Goal: Task Accomplishment & Management: Complete application form

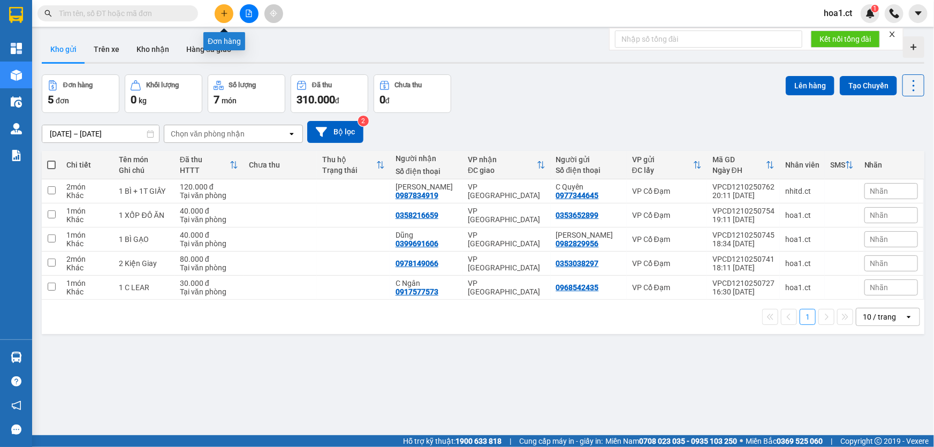
click at [222, 11] on icon "plus" at bounding box center [223, 13] width 7 height 7
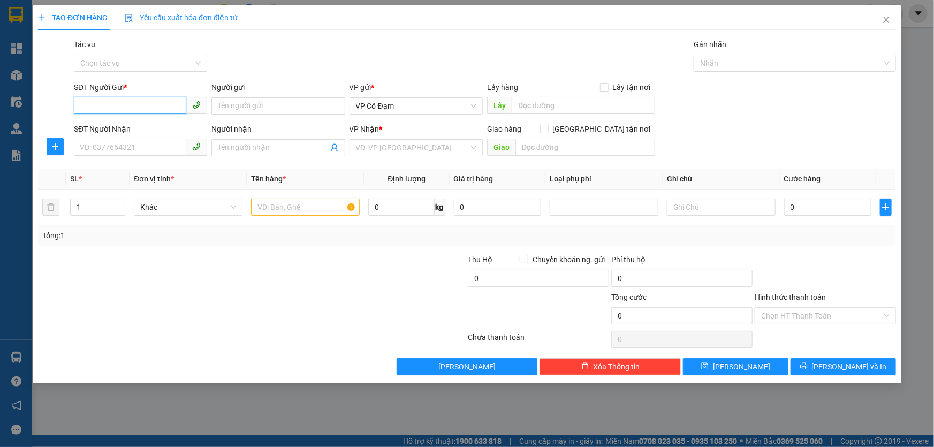
click at [132, 109] on input "SĐT Người Gửi *" at bounding box center [130, 105] width 112 height 17
type input "0349796263"
click at [151, 145] on input "SĐT Người Nhận" at bounding box center [130, 147] width 112 height 17
click at [134, 100] on input "0349796263" at bounding box center [130, 105] width 112 height 17
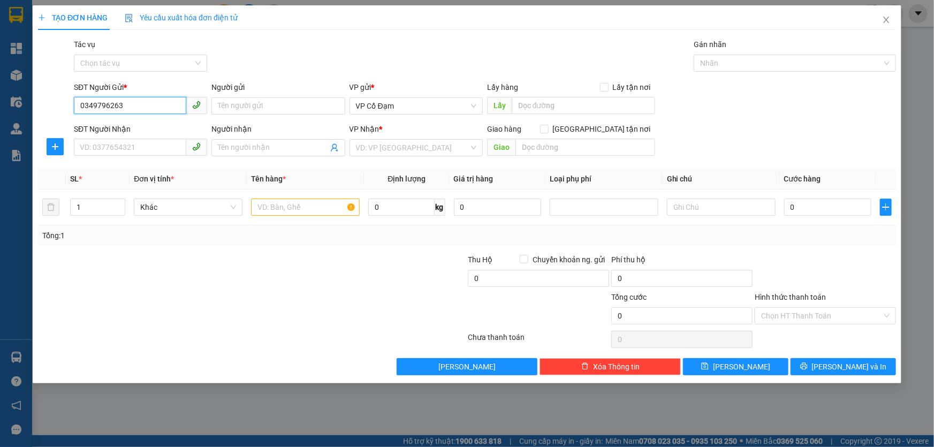
click at [134, 100] on input "0349796263" at bounding box center [130, 105] width 112 height 17
click at [120, 149] on input "SĐT Người Nhận" at bounding box center [130, 147] width 112 height 17
paste input "0349796263"
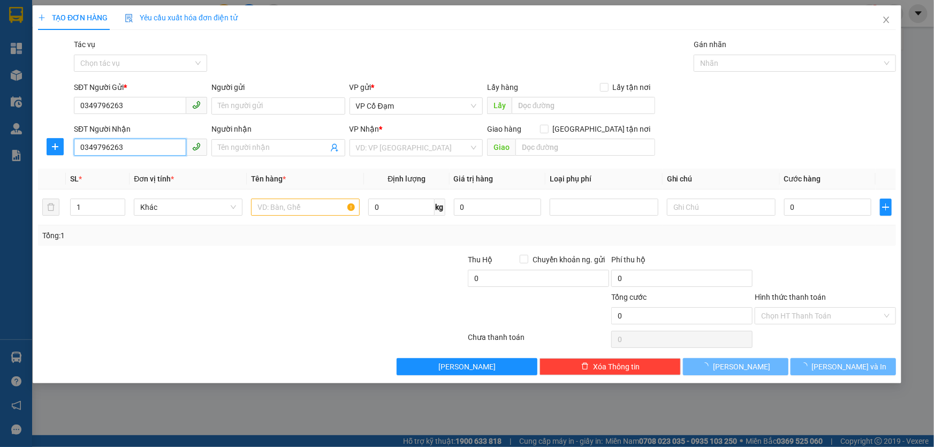
type input "0349796263"
click at [116, 96] on div "SĐT Người Gửi *" at bounding box center [140, 89] width 133 height 16
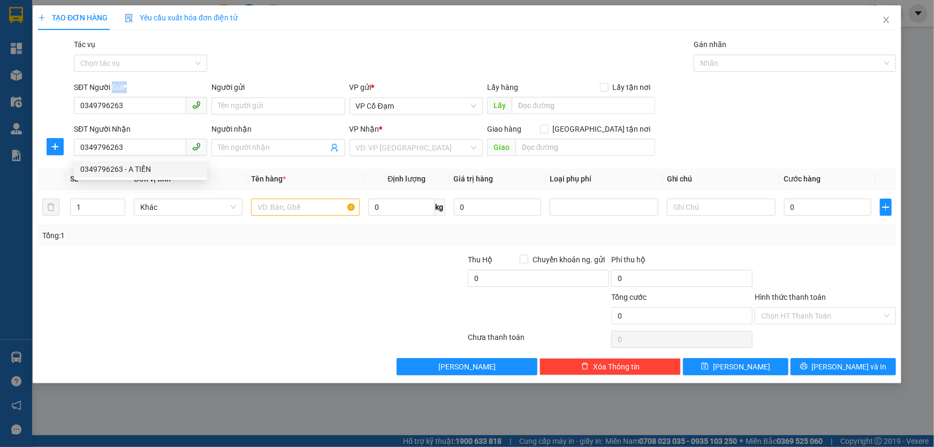
click at [116, 96] on div "SĐT Người Gửi *" at bounding box center [140, 89] width 133 height 16
click at [112, 101] on input "0349796263" at bounding box center [130, 105] width 112 height 17
type input "0373593407"
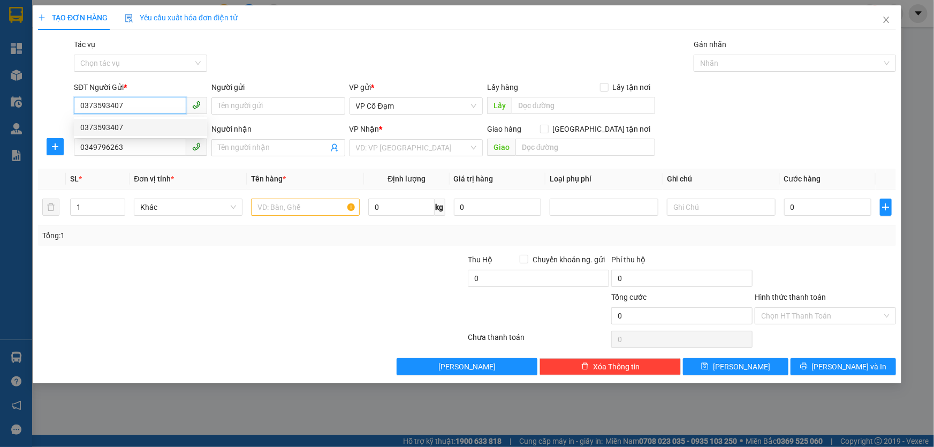
click at [126, 130] on div "0373593407" at bounding box center [140, 127] width 120 height 12
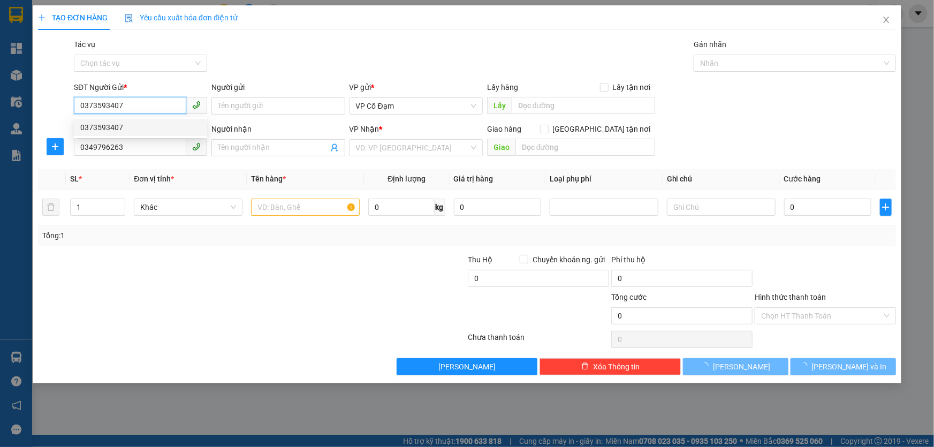
type input "50.000"
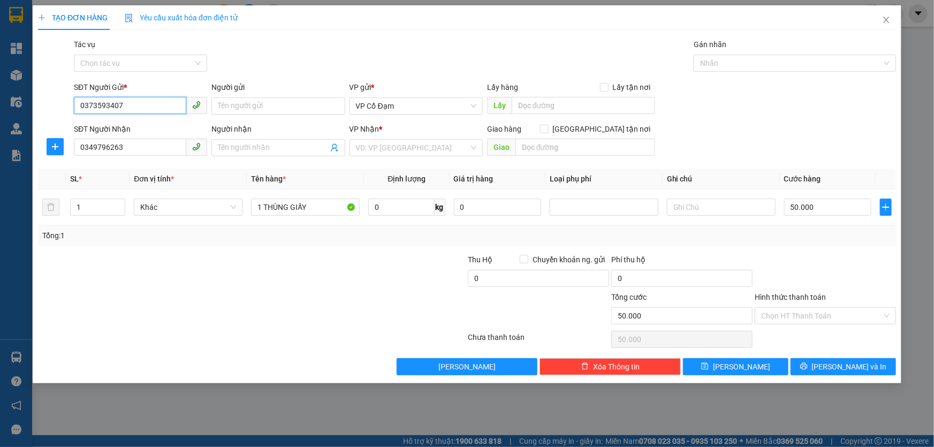
type input "0373593407"
click at [279, 69] on div "Gói vận chuyển * Tiêu chuẩn Tác vụ Chọn tác vụ Gán nhãn Nhãn" at bounding box center [485, 57] width 826 height 37
click at [302, 55] on div "Gói vận chuyển * Tiêu chuẩn Tác vụ Chọn tác vụ Gán nhãn Nhãn" at bounding box center [485, 57] width 826 height 37
click at [138, 144] on input "0349796263" at bounding box center [130, 147] width 112 height 17
click at [355, 64] on div "Gói vận chuyển * Tiêu chuẩn Tác vụ Chọn tác vụ Gán nhãn Nhãn" at bounding box center [485, 57] width 826 height 37
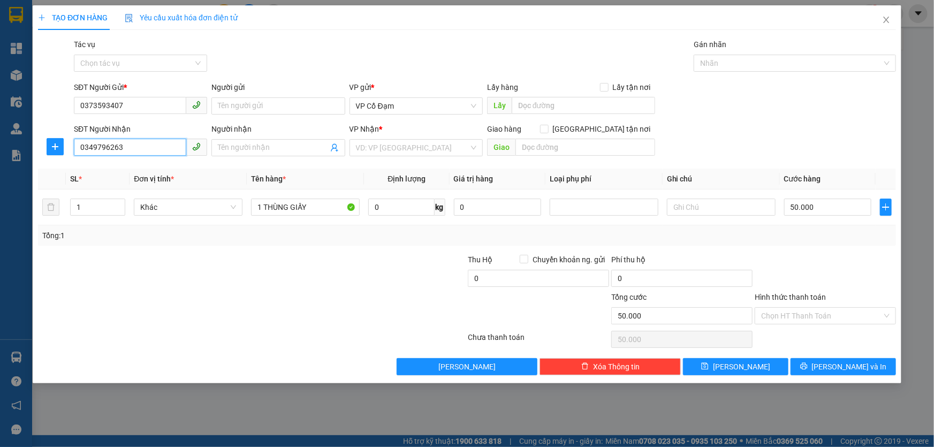
click at [134, 151] on input "0349796263" at bounding box center [130, 147] width 112 height 17
type input "0349796263"
click at [149, 171] on div "0349796263 - A TIẾN" at bounding box center [140, 169] width 120 height 12
type input "A TIẾN"
click at [749, 111] on div "SĐT Người Gửi * 0373593407 Người gửi Tên người gửi VP gửi * VP Cổ Đạm Lấy hàng …" at bounding box center [485, 99] width 826 height 37
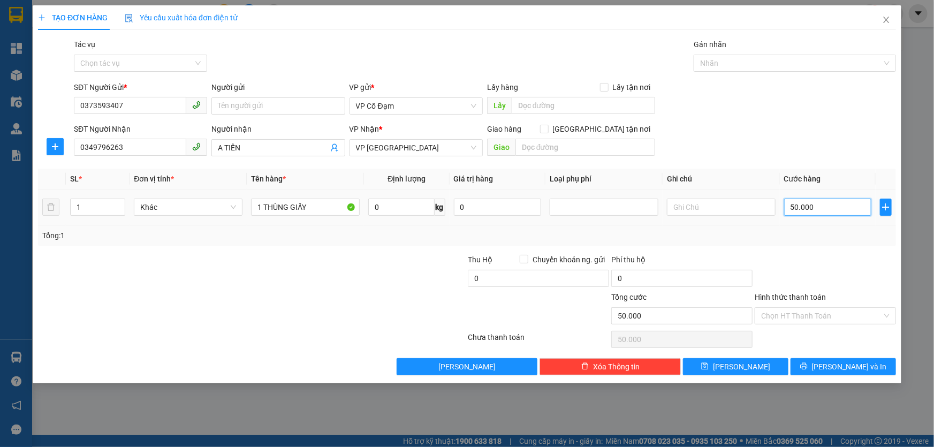
click at [809, 206] on input "50.000" at bounding box center [827, 207] width 87 height 17
type input "4"
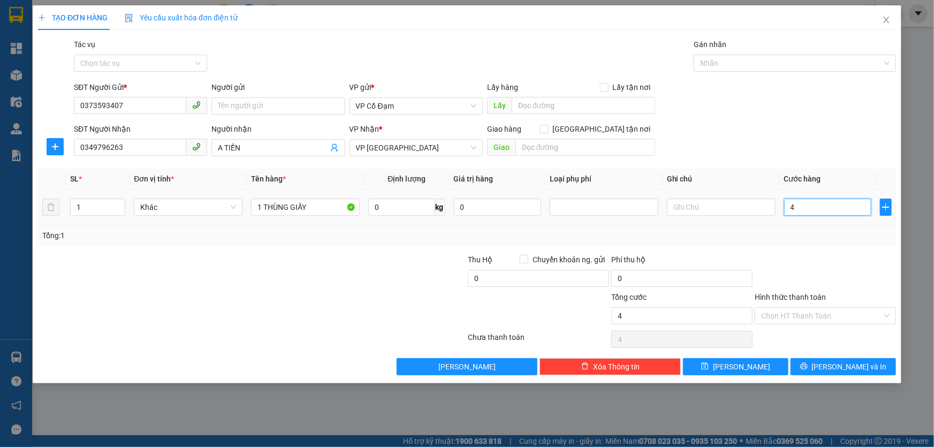
type input "40"
type input "40.000"
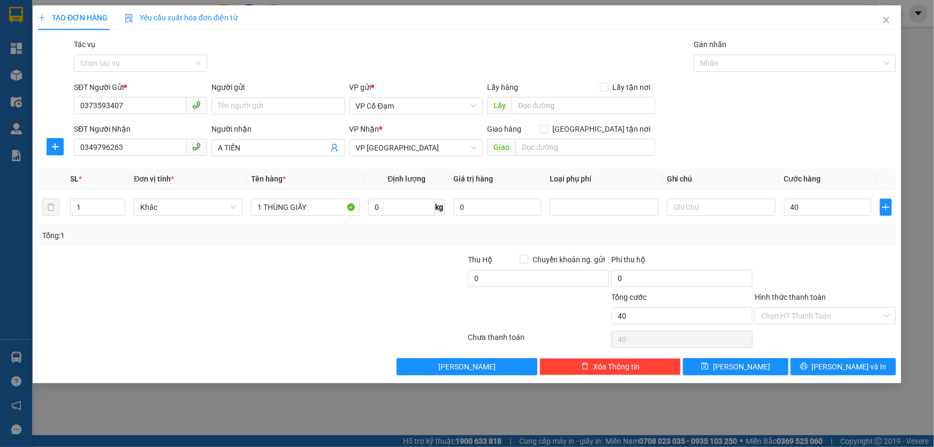
type input "40.000"
click at [766, 125] on div "SĐT Người Nhận 0349796263 Người nhận A TIẾN VP Nhận * VP [PERSON_NAME] hàng Gia…" at bounding box center [485, 141] width 826 height 37
drag, startPoint x: 309, startPoint y: 208, endPoint x: 291, endPoint y: 208, distance: 17.7
click at [291, 208] on input "1 THÙNG GIẤY" at bounding box center [305, 207] width 109 height 17
type input "1 THÙNG XỐP"
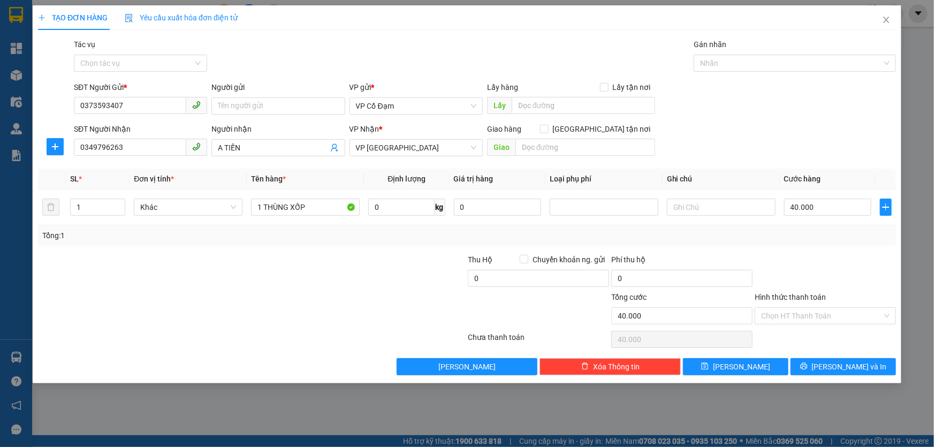
click at [307, 275] on div at bounding box center [180, 272] width 287 height 37
click at [832, 320] on input "Hình thức thanh toán" at bounding box center [821, 316] width 121 height 16
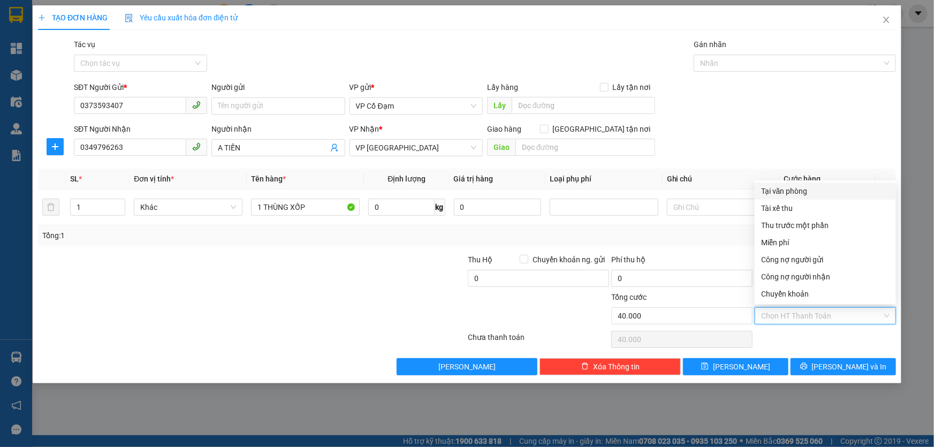
drag, startPoint x: 788, startPoint y: 193, endPoint x: 755, endPoint y: 189, distance: 33.4
click at [788, 192] on div "Tại văn phòng" at bounding box center [825, 191] width 128 height 12
type input "0"
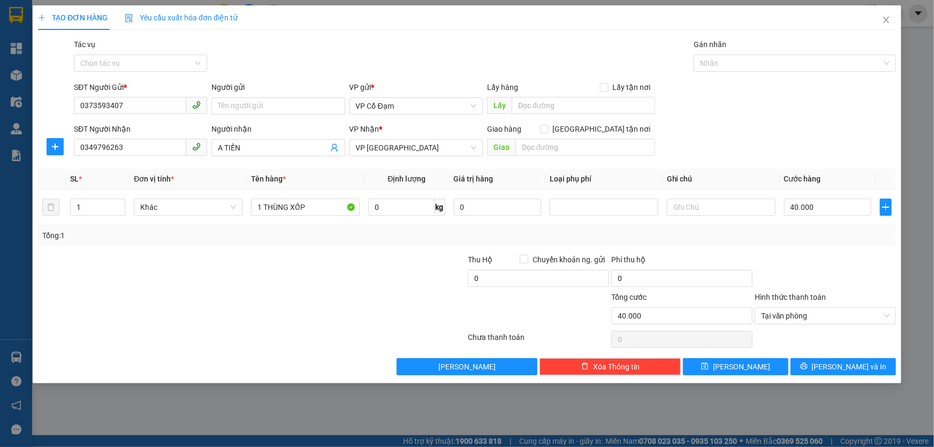
click at [315, 279] on div at bounding box center [180, 272] width 287 height 37
click at [812, 265] on div at bounding box center [825, 272] width 143 height 37
click at [352, 323] on div at bounding box center [395, 309] width 143 height 37
click at [744, 364] on span "[PERSON_NAME]" at bounding box center [741, 367] width 57 height 12
type input "0"
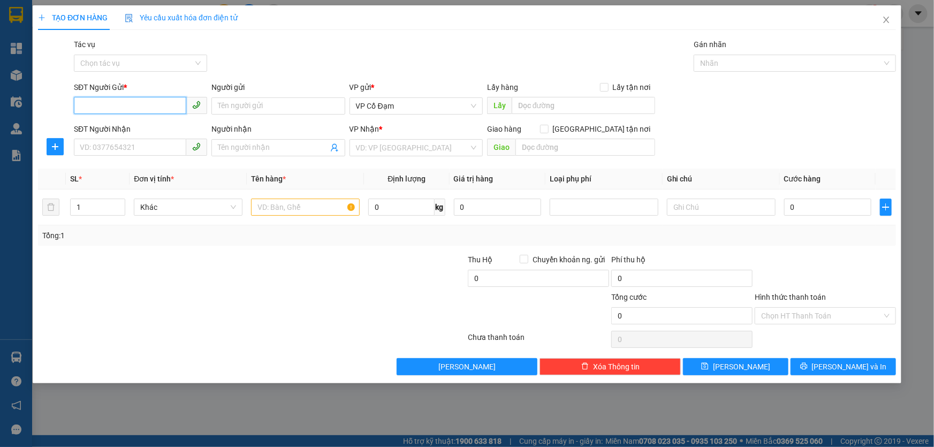
click at [143, 100] on input "SĐT Người Gửi *" at bounding box center [130, 105] width 112 height 17
click at [139, 131] on div "0399448568 - Bác Thắng Dam" at bounding box center [140, 127] width 120 height 12
type input "0399448568"
type input "Bác Thắng Dam"
type input "0399448568"
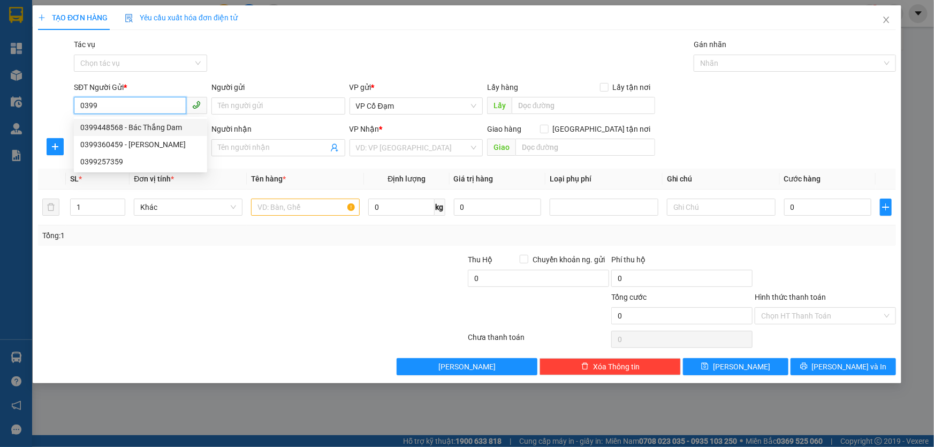
type input "Bác Thắng Dam"
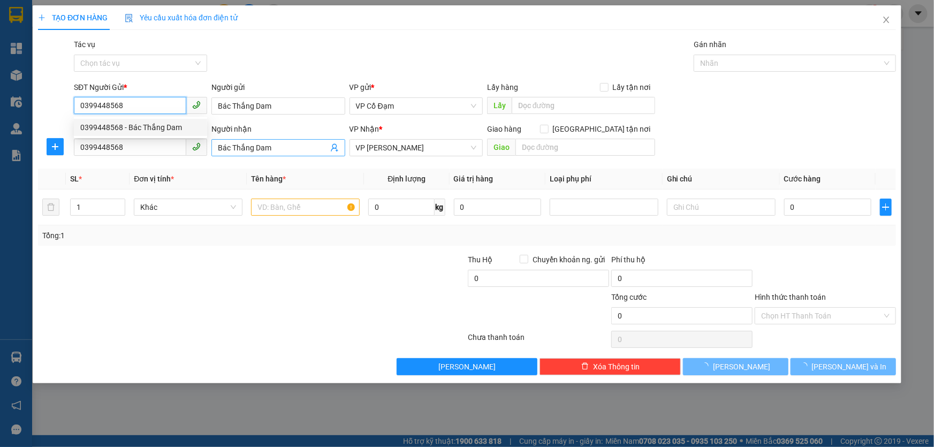
type input "100.000"
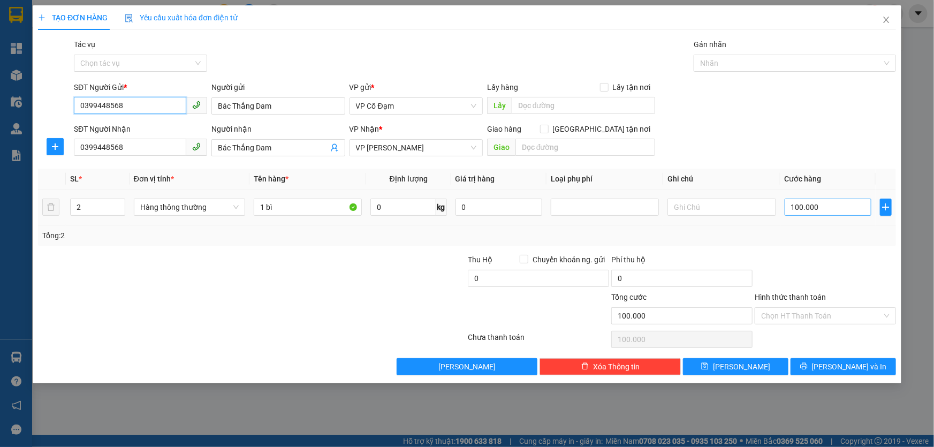
type input "0399448568"
click at [808, 210] on input "100.000" at bounding box center [828, 207] width 87 height 17
type input "8"
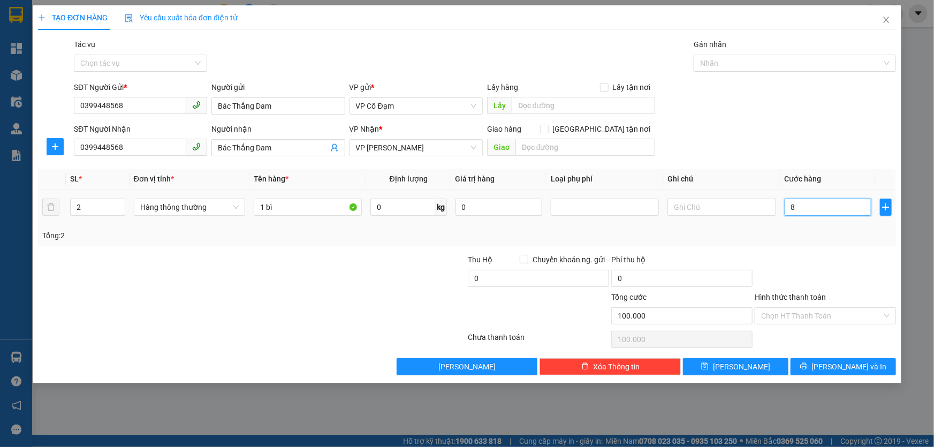
type input "8"
type input "80"
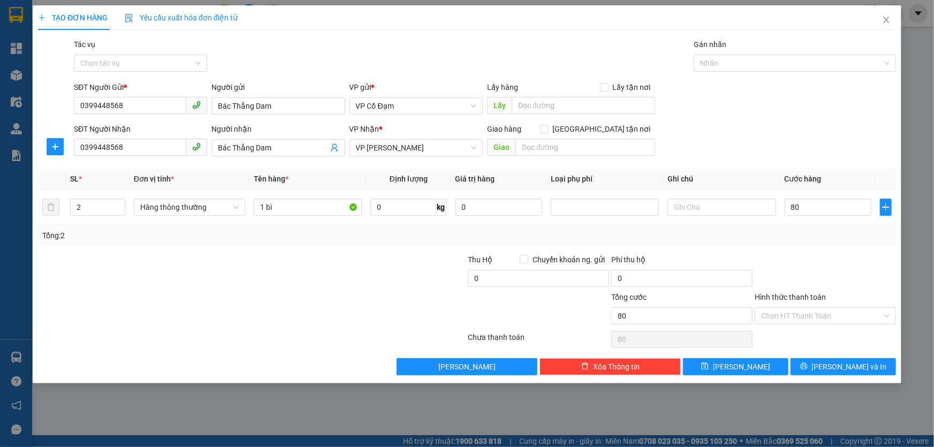
type input "80.000"
click at [826, 116] on div "SĐT Người Gửi * 0399448568 Người gửi Bác Thắng Dam VP gửi * VP Cổ Đạm Lấy hàng …" at bounding box center [485, 99] width 826 height 37
click at [810, 315] on input "Hình thức thanh toán" at bounding box center [821, 316] width 121 height 16
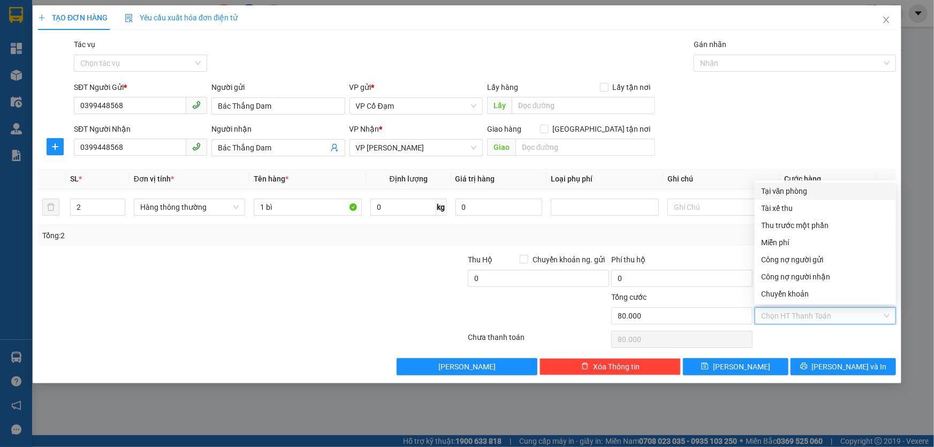
click at [794, 193] on div "Tại văn phòng" at bounding box center [825, 191] width 128 height 12
type input "0"
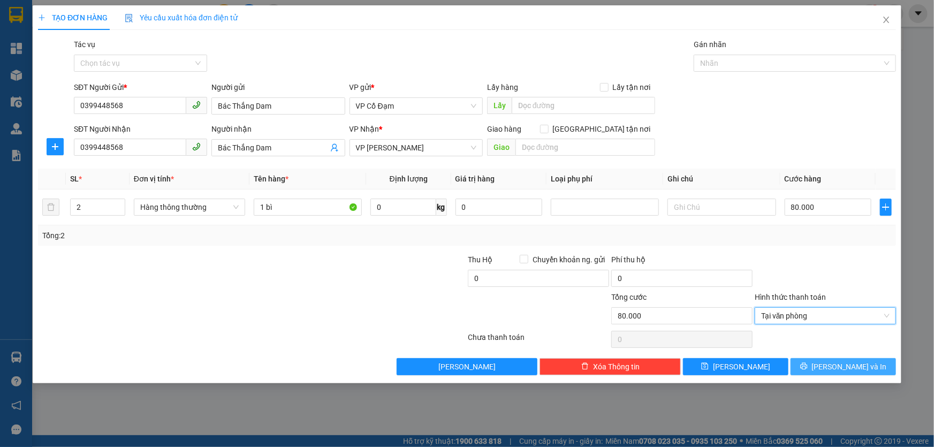
click at [830, 366] on button "[PERSON_NAME] và In" at bounding box center [842, 366] width 105 height 17
